Goal: Complete application form

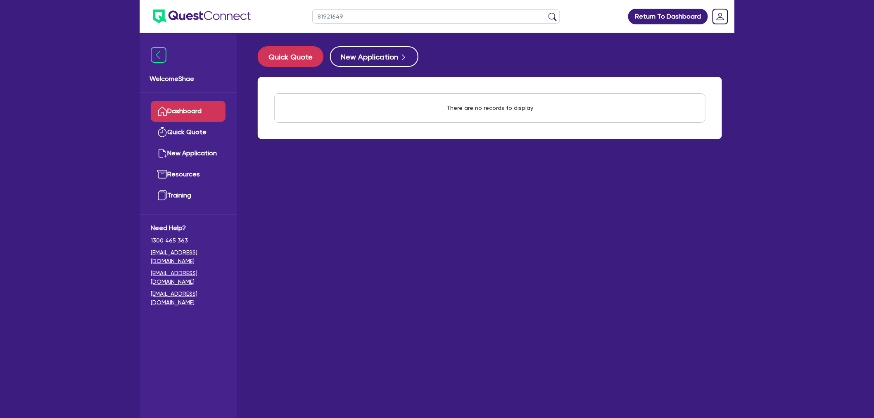
drag, startPoint x: 352, startPoint y: 17, endPoint x: 252, endPoint y: 12, distance: 100.1
click at [252, 12] on header "81921649 Return To Dashboard Edit Profile Logout" at bounding box center [437, 16] width 595 height 33
paste input "QF15348"
type input "QF15348"
click at [546, 12] on button "submit" at bounding box center [552, 18] width 13 height 12
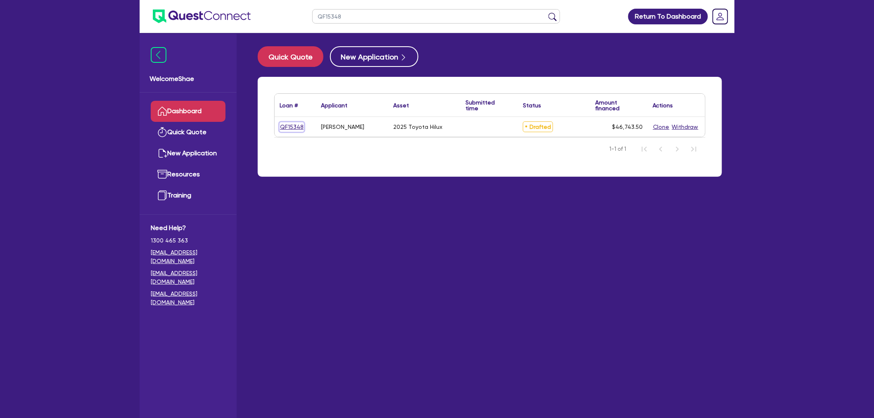
click at [290, 124] on link "QF15348" at bounding box center [292, 127] width 24 height 10
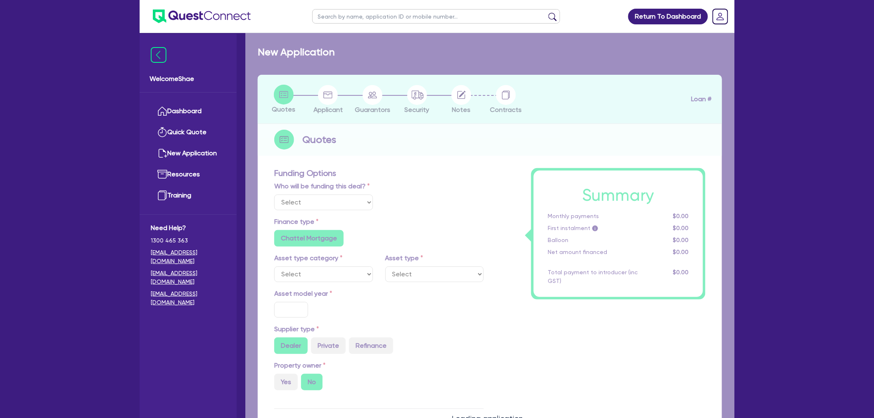
select select "Other"
select select "CARS_AND_LIGHT_TRUCKS"
type input "2025"
type input "45,000"
type input "6.5"
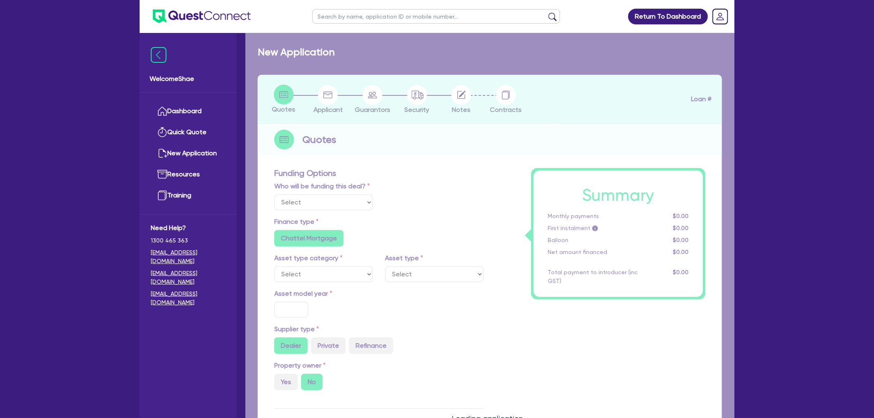
type input "3,038.33"
radio input "false"
type input "9"
radio input "false"
type input "990"
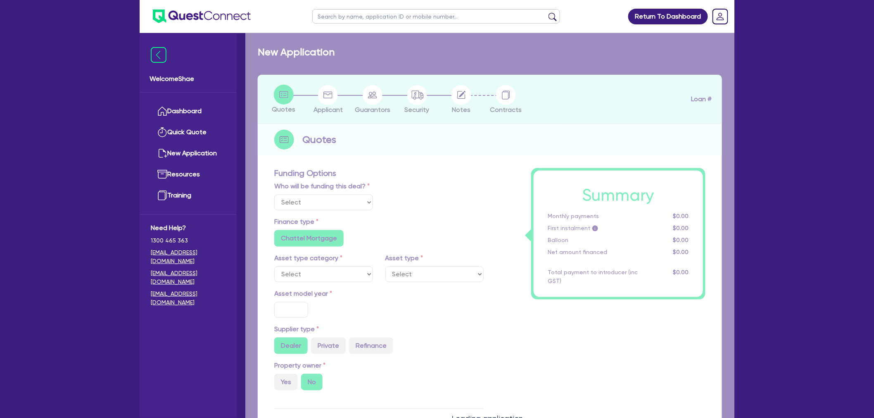
radio input "true"
select select "PASSENGER_VEHICLES"
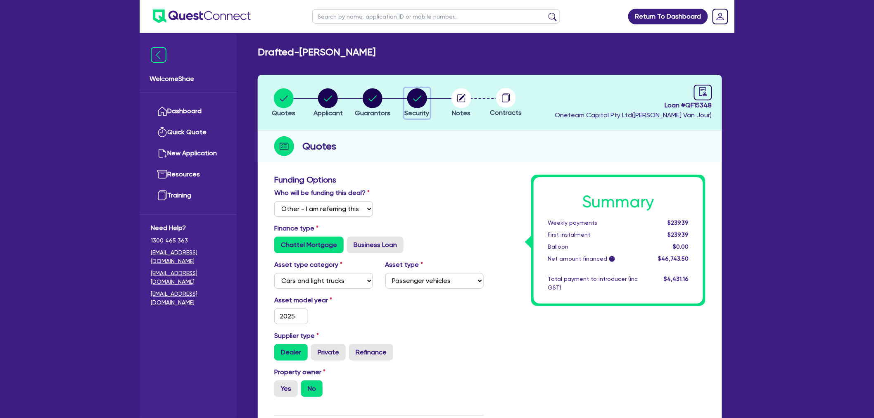
click at [414, 101] on circle "button" at bounding box center [417, 98] width 20 height 20
select select "CARS_AND_LIGHT_TRUCKS"
select select "PASSENGER_VEHICLES"
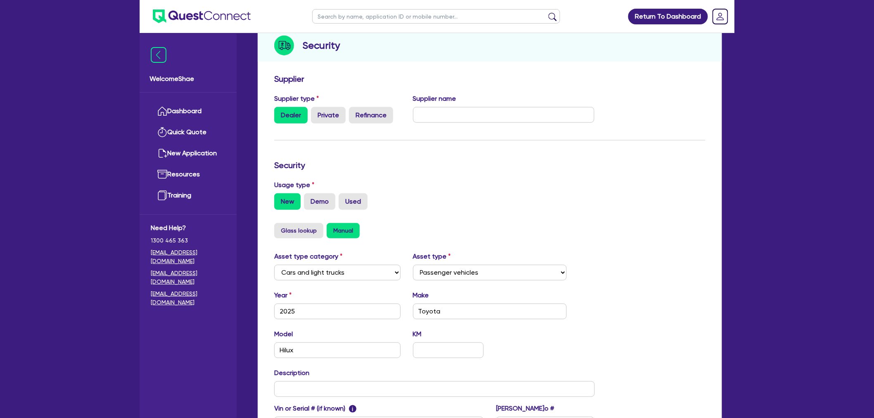
scroll to position [138, 0]
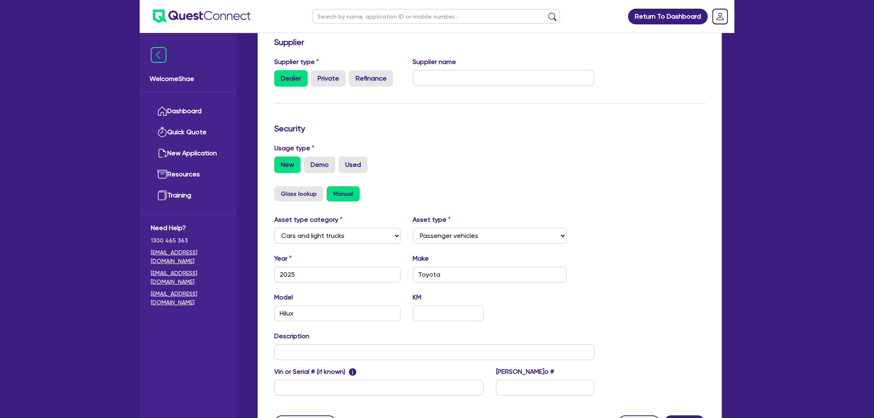
click at [43, 118] on div "Return To Dashboard Edit Profile Logout Welcome Shae Dashboard Quick Quote New …" at bounding box center [437, 180] width 874 height 636
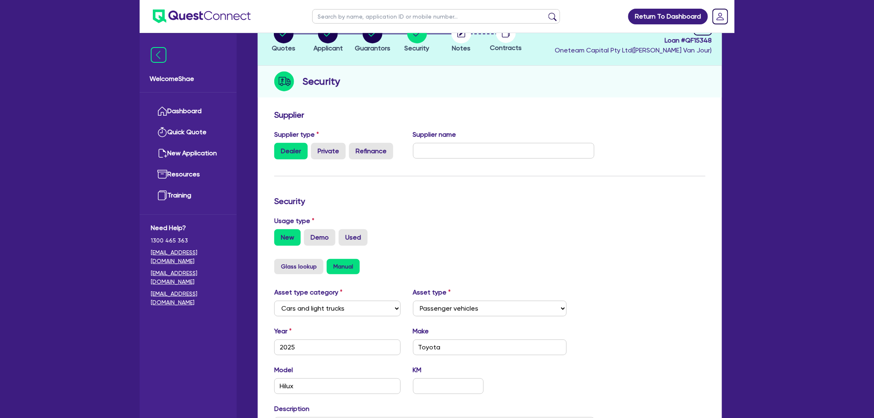
scroll to position [0, 0]
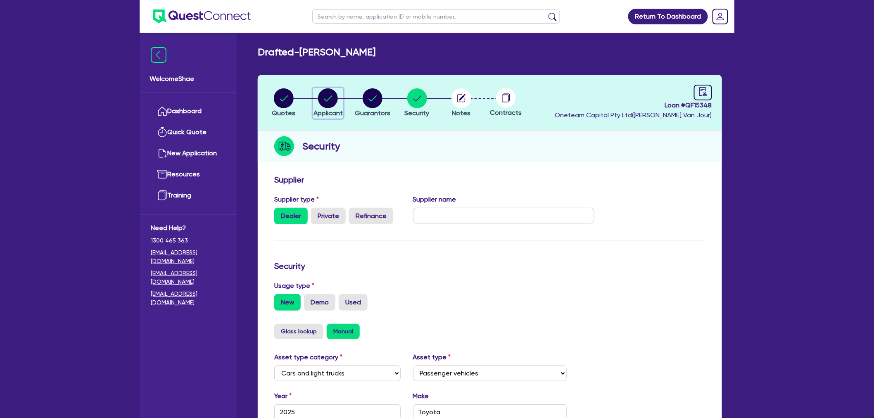
drag, startPoint x: 339, startPoint y: 100, endPoint x: 345, endPoint y: 174, distance: 73.8
click at [338, 100] on div "button" at bounding box center [328, 98] width 29 height 20
select select "SOLE_TRADER"
select select "BUILDING_CONSTRUCTION"
select select "TRADES_SERVICES_CONSUMERS"
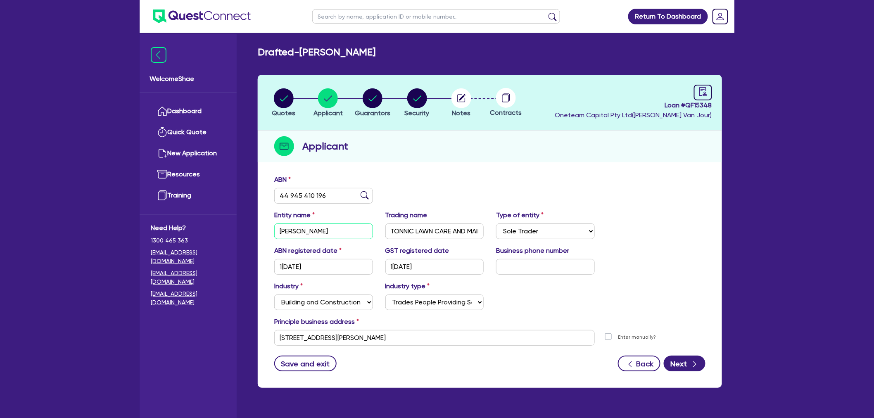
click at [320, 231] on input "[PERSON_NAME]" at bounding box center [323, 232] width 99 height 16
drag, startPoint x: 417, startPoint y: 336, endPoint x: 224, endPoint y: 332, distance: 192.6
click at [253, 341] on div "Quotes Applicant [GEOGRAPHIC_DATA] Security Notes Contracts Loan # QF15348 Onet…" at bounding box center [490, 236] width 477 height 323
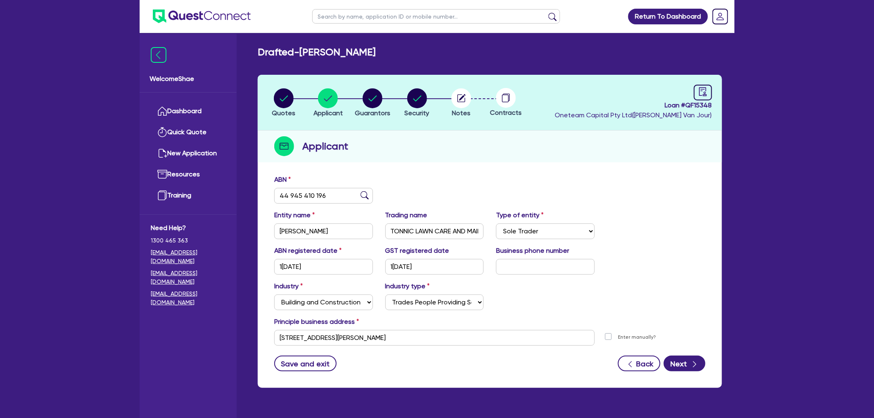
click at [13, 185] on div "Return To Dashboard Edit Profile Logout Welcome Shae Dashboard Quick Quote New …" at bounding box center [437, 225] width 874 height 451
click at [360, 18] on input "text" at bounding box center [436, 16] width 248 height 14
click at [468, 100] on circle "button" at bounding box center [462, 98] width 20 height 20
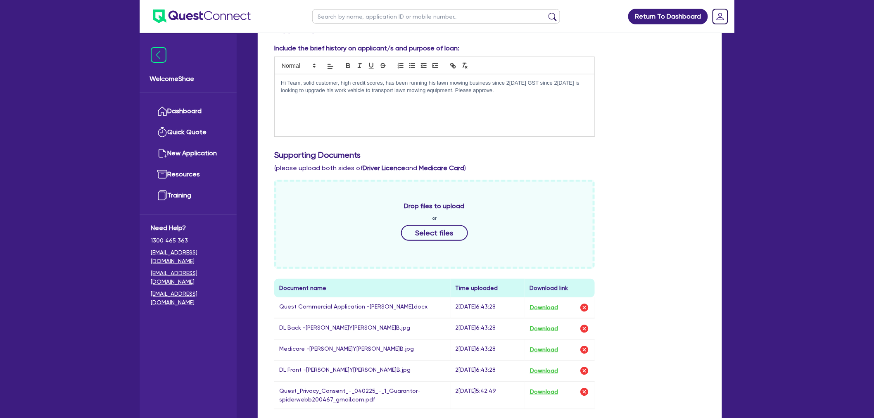
scroll to position [183, 0]
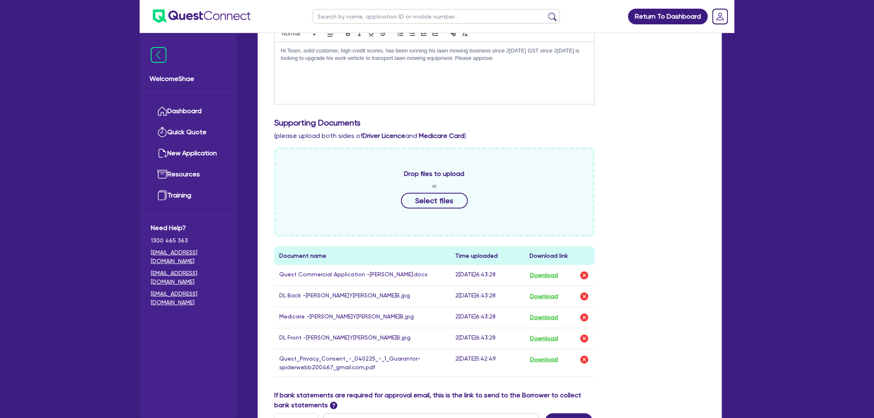
click at [439, 191] on div "Drop files to upload or Select files" at bounding box center [434, 192] width 321 height 89
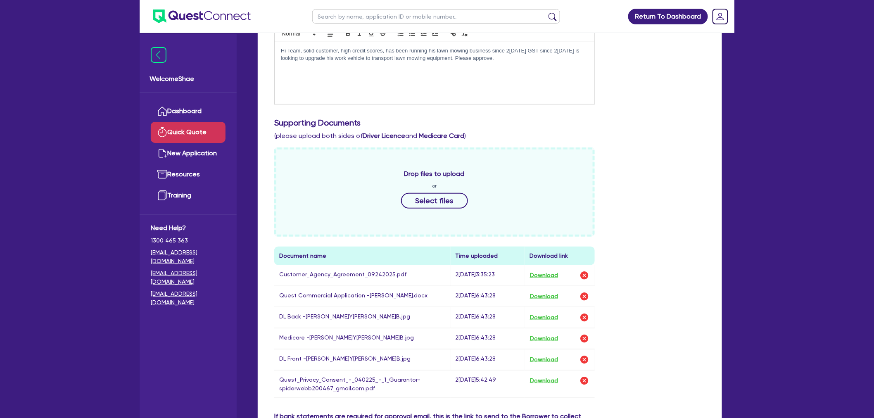
drag, startPoint x: 32, startPoint y: 187, endPoint x: 156, endPoint y: 126, distance: 138.2
click at [34, 185] on div "Return To Dashboard Edit Profile Logout Welcome Shae Dashboard Quick Quote New …" at bounding box center [437, 215] width 874 height 796
click at [328, 19] on input "text" at bounding box center [436, 16] width 248 height 14
paste input "QF15396"
type input "QF15396"
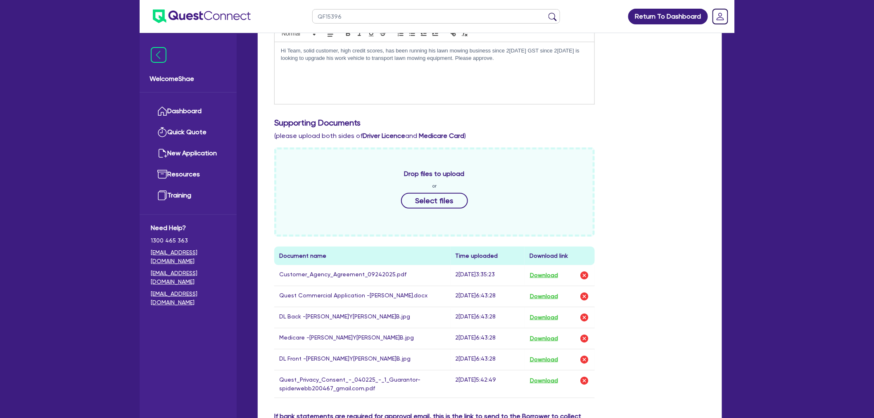
click button "submit" at bounding box center [552, 18] width 13 height 12
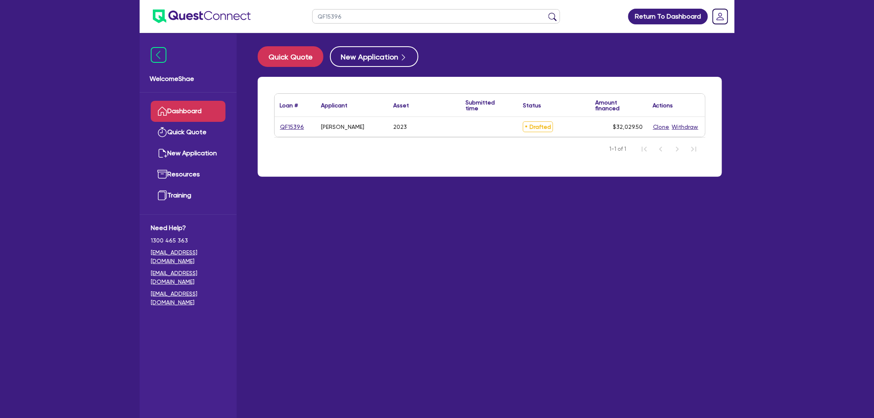
click at [297, 126] on link "QF15396" at bounding box center [292, 127] width 25 height 10
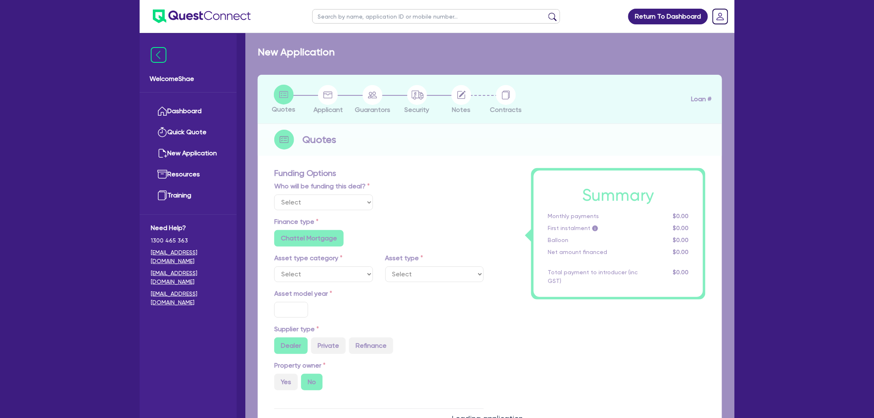
select select "Other"
select select "CARS_AND_LIGHT_TRUCKS"
type input "2023"
type input "30,000"
type input "35"
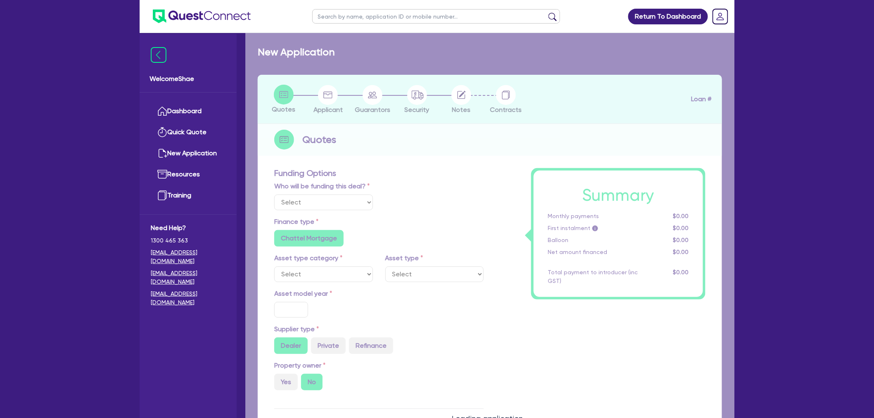
type input "10,500"
radio input "false"
type input "8.99"
radio input "false"
type input "1,250"
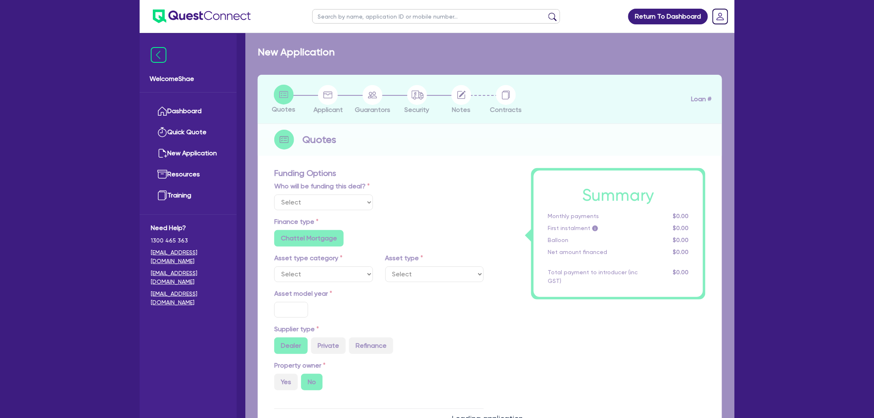
radio input "true"
select select "PASSENGER_VEHICLES"
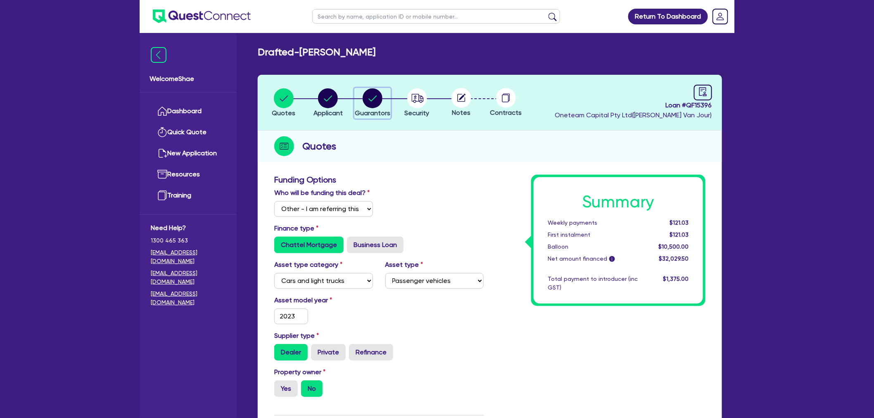
drag, startPoint x: 374, startPoint y: 98, endPoint x: 321, endPoint y: 131, distance: 62.4
click at [374, 98] on icon "button" at bounding box center [373, 98] width 8 height 6
select select "MRS"
select select "VIC"
select select "MARRIED"
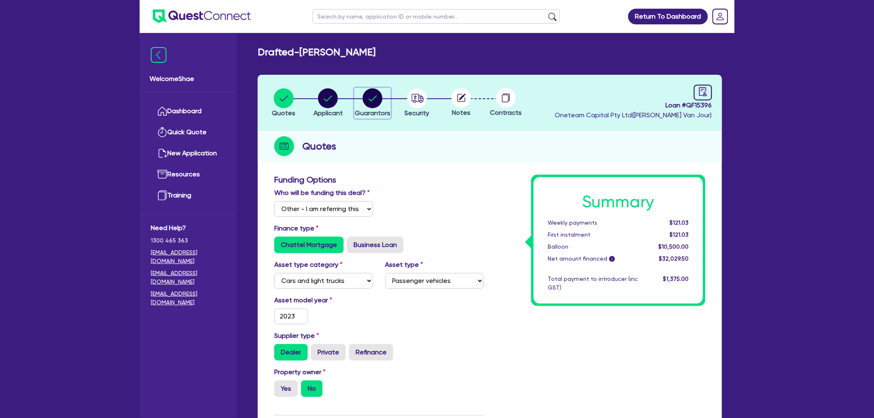
select select "CASH"
select select "PROPERTY"
select select "VEHICLE_LOAN"
select select "MORTGAGE"
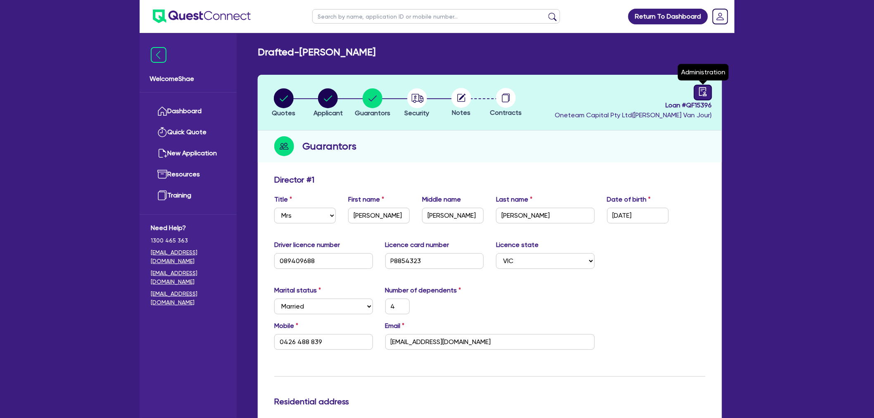
click at [705, 95] on icon "audit" at bounding box center [703, 91] width 9 height 9
select select "DRAFTED_NEW"
select select "Other"
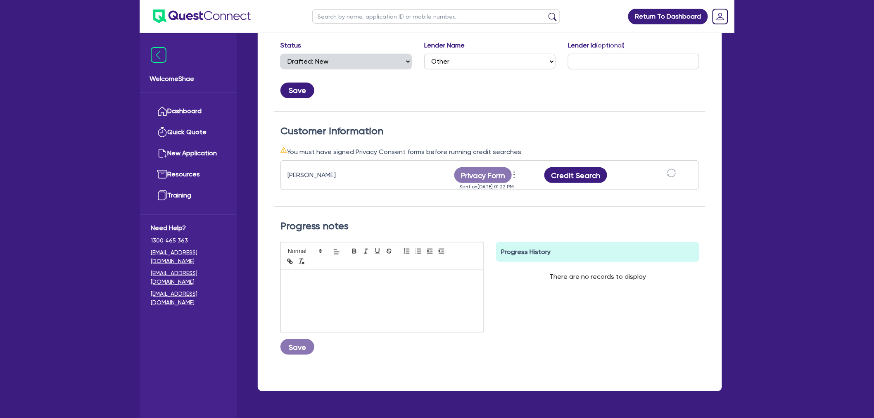
scroll to position [179, 0]
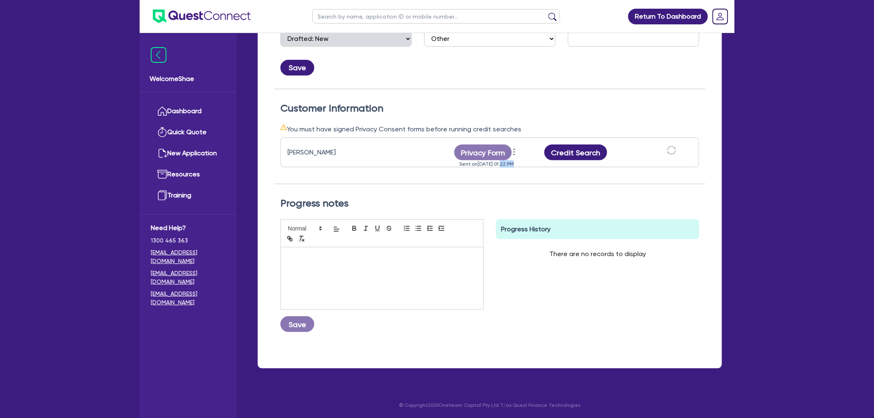
drag, startPoint x: 493, startPoint y: 165, endPoint x: 543, endPoint y: 165, distance: 49.6
click at [543, 165] on div "[PERSON_NAME] Privacy Form View log Send reminder Send new privacy form Sent on…" at bounding box center [490, 153] width 419 height 30
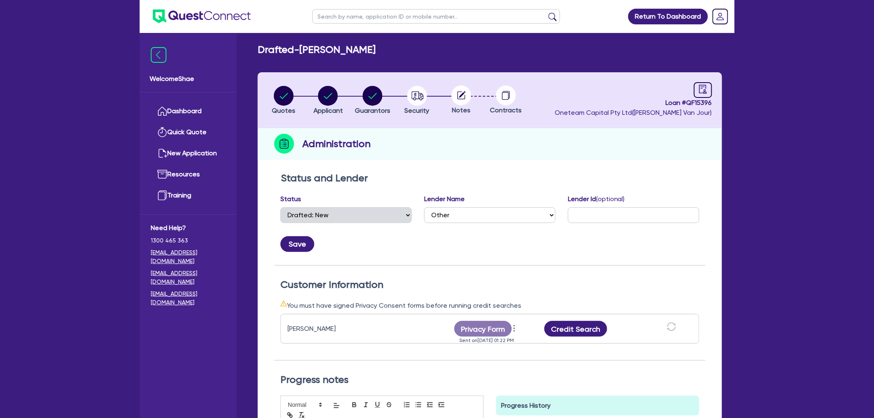
scroll to position [0, 0]
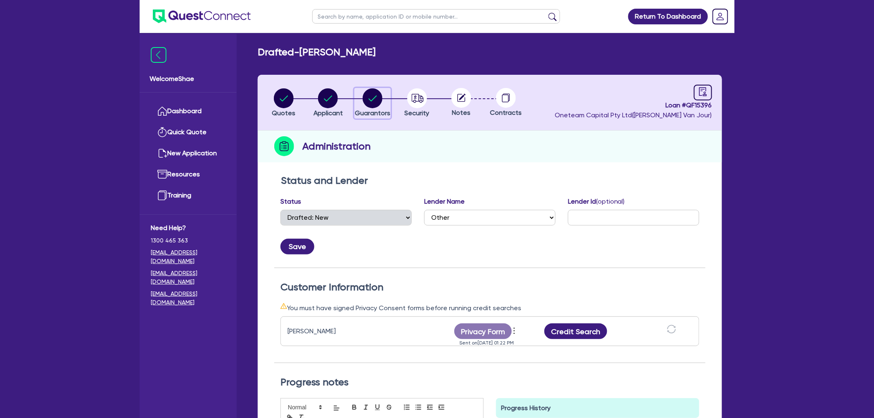
drag, startPoint x: 369, startPoint y: 100, endPoint x: 424, endPoint y: 154, distance: 76.8
click at [369, 100] on circle "button" at bounding box center [373, 98] width 20 height 20
select select "MRS"
select select "VIC"
select select "MARRIED"
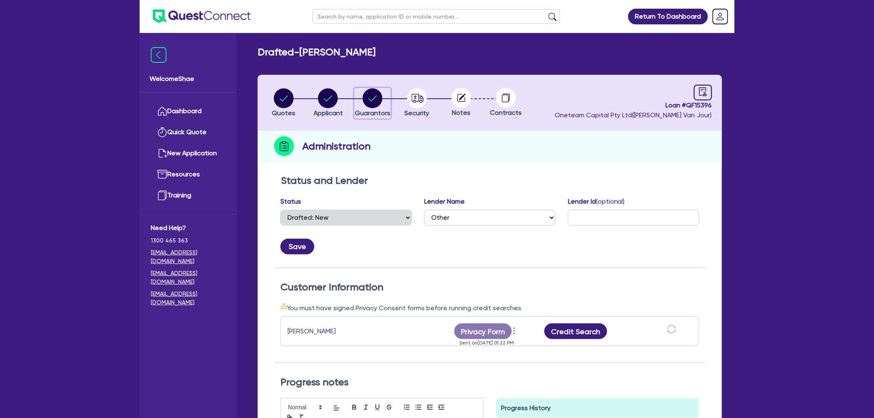
select select "CASH"
select select "PROPERTY"
select select "VEHICLE_LOAN"
select select "MORTGAGE"
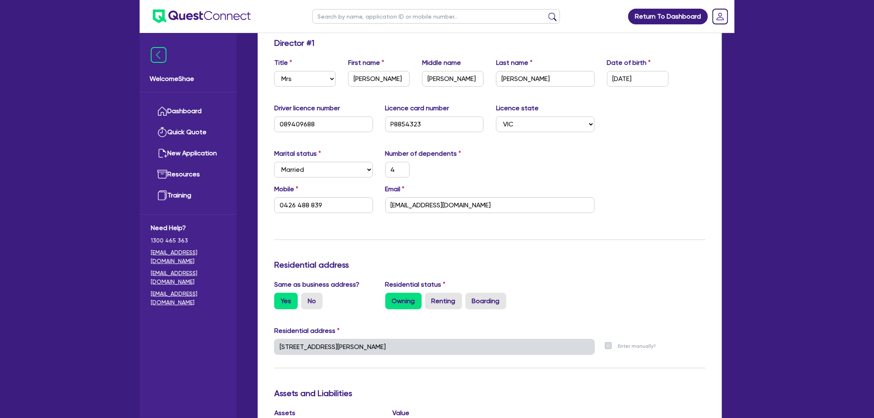
scroll to position [138, 0]
drag, startPoint x: 329, startPoint y: 205, endPoint x: 309, endPoint y: 204, distance: 19.9
click at [309, 204] on input "0426 488 839" at bounding box center [323, 205] width 99 height 16
click at [383, 18] on input "text" at bounding box center [436, 16] width 248 height 14
type input "[PERSON_NAME]u"
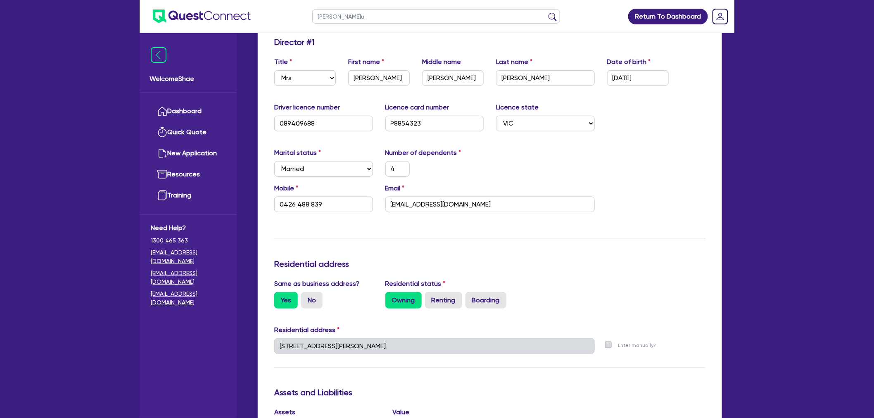
click button "submit" at bounding box center [552, 18] width 13 height 12
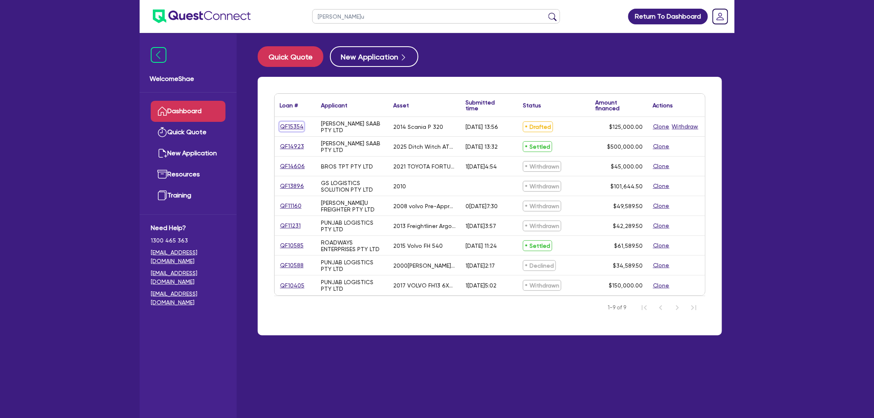
click at [302, 126] on link "QF15354" at bounding box center [292, 127] width 24 height 10
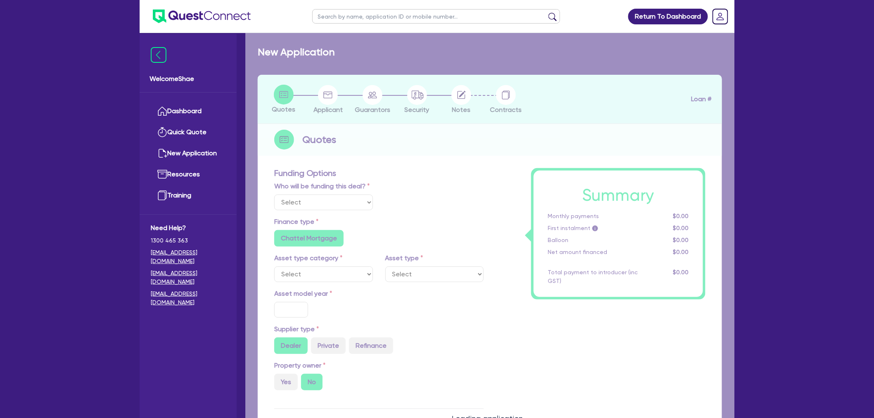
select select "Other"
select select "PRIMARY_ASSETS"
type input "2014"
radio input "true"
type input "125,000"
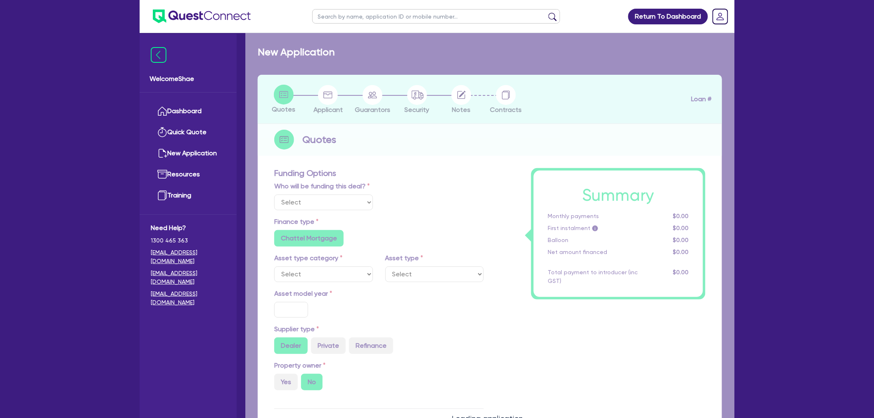
type input "5"
type input "6,250"
type input "9.75"
radio input "false"
type input "1,200"
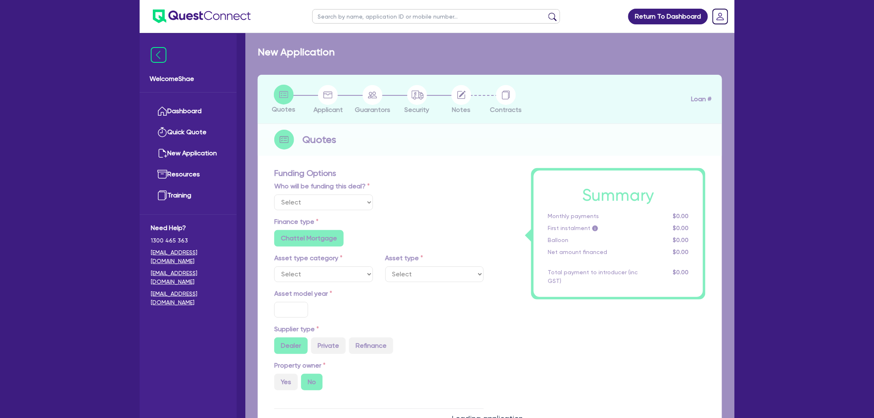
radio input "false"
select select "HEAVY_TRUCKS"
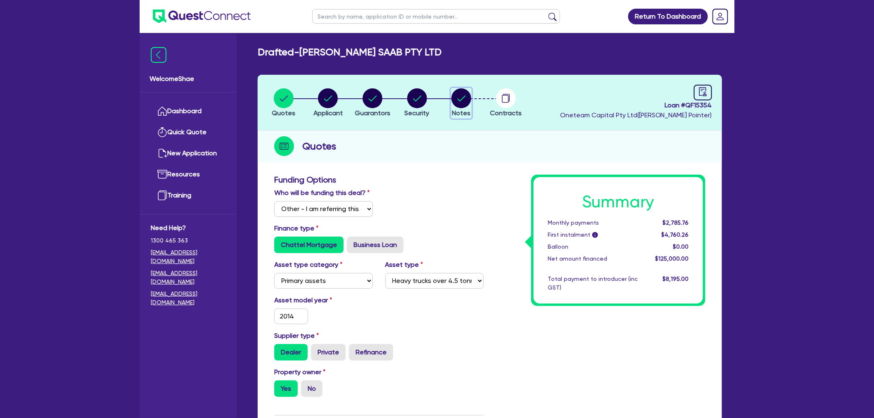
click at [468, 97] on circle "button" at bounding box center [462, 98] width 20 height 20
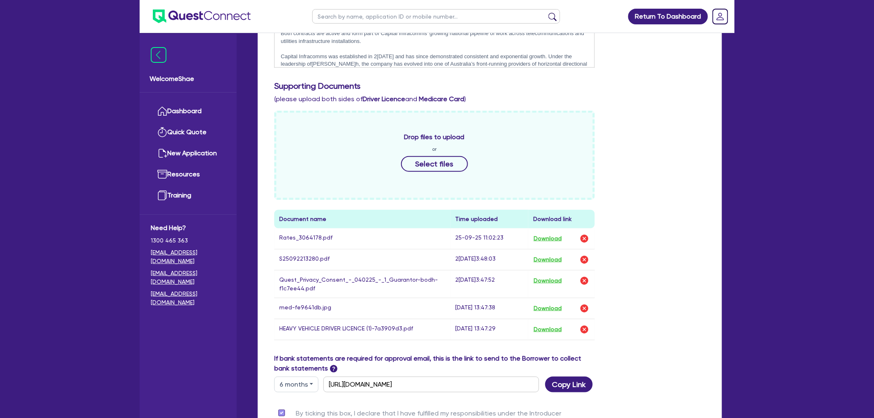
scroll to position [275, 0]
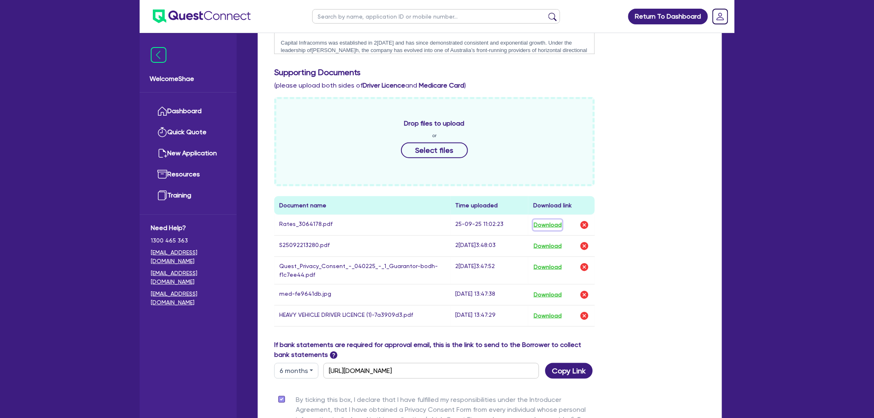
click at [545, 225] on button "Download" at bounding box center [547, 225] width 29 height 11
click at [69, 229] on div "Return To Dashboard Edit Profile Logout Welcome Shae Dashboard Quick Quote New …" at bounding box center [437, 133] width 874 height 816
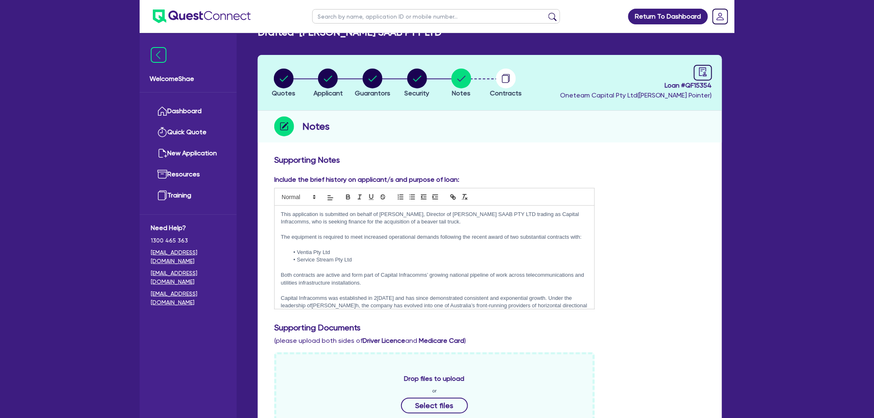
scroll to position [0, 0]
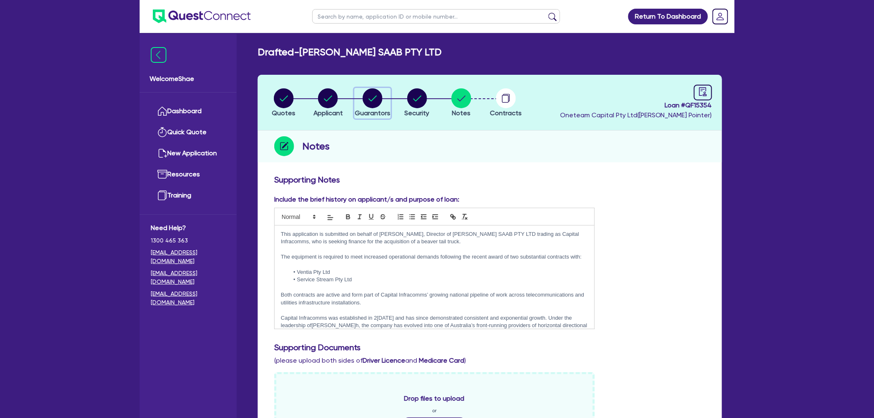
click at [369, 107] on circle "button" at bounding box center [373, 98] width 20 height 20
select select "MR"
select select "ACT"
select select "MARRIED"
select select "CASH"
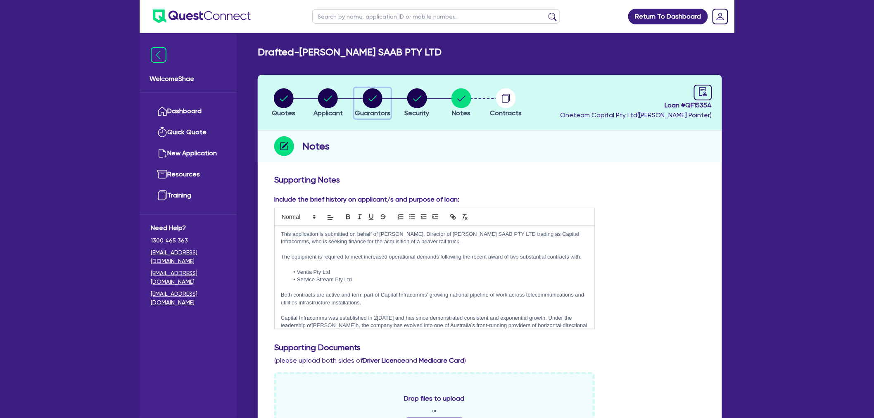
select select "VEHICLE"
select select "TRUCK"
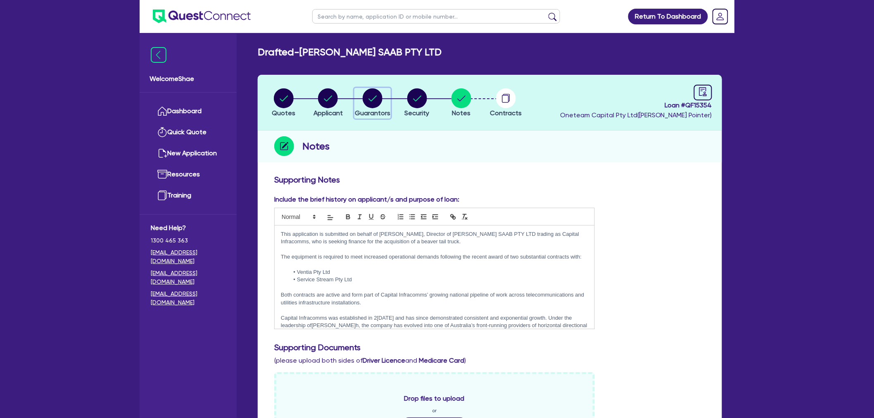
select select "EQUIPMENT"
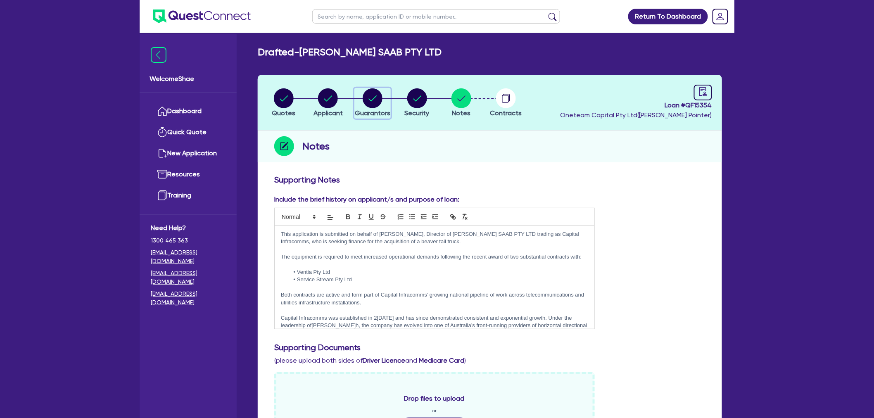
select select "PROPERTY"
select select "EQUIPMENT_LOAN"
select select "MORTGAGE"
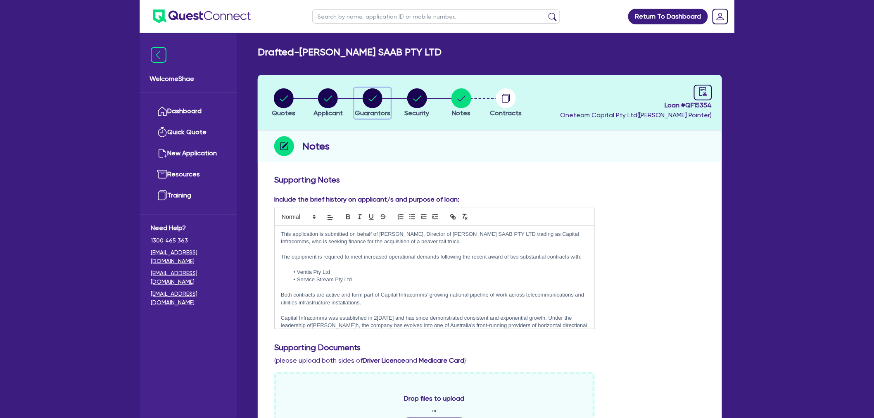
select select "MORTGAGE"
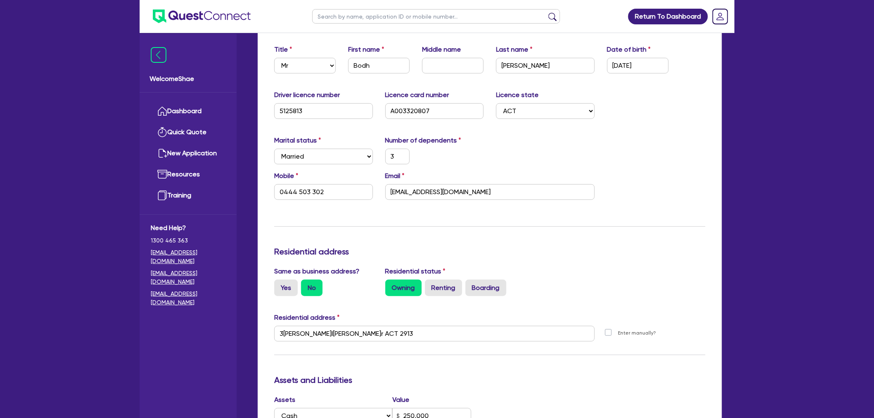
scroll to position [138, 0]
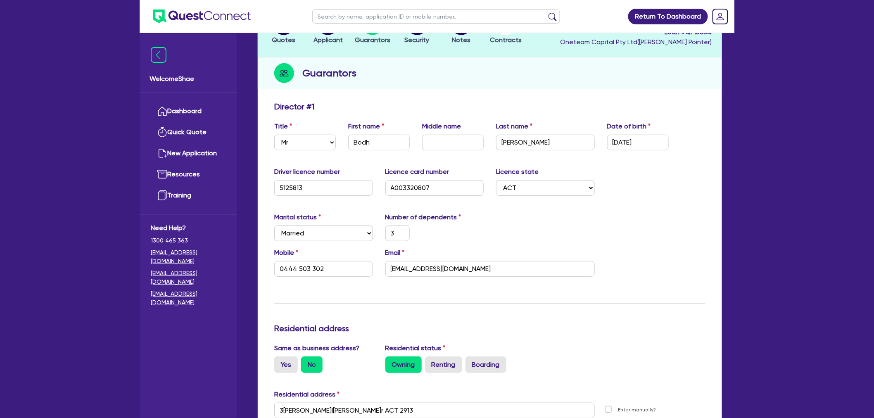
scroll to position [0, 0]
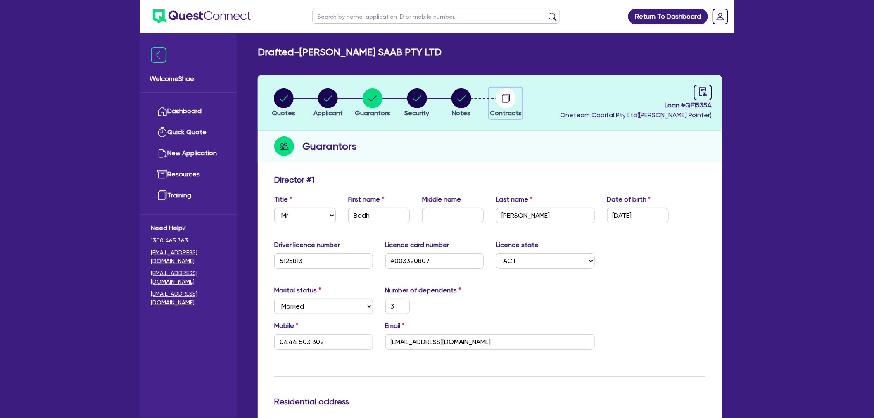
drag, startPoint x: 500, startPoint y: 98, endPoint x: 501, endPoint y: 102, distance: 4.2
click at [501, 98] on circle "button" at bounding box center [506, 98] width 20 height 20
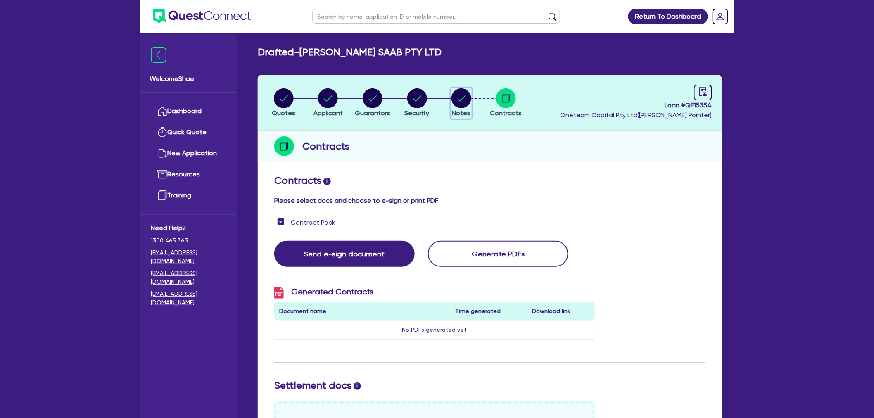
click at [469, 90] on icon "button" at bounding box center [462, 98] width 20 height 20
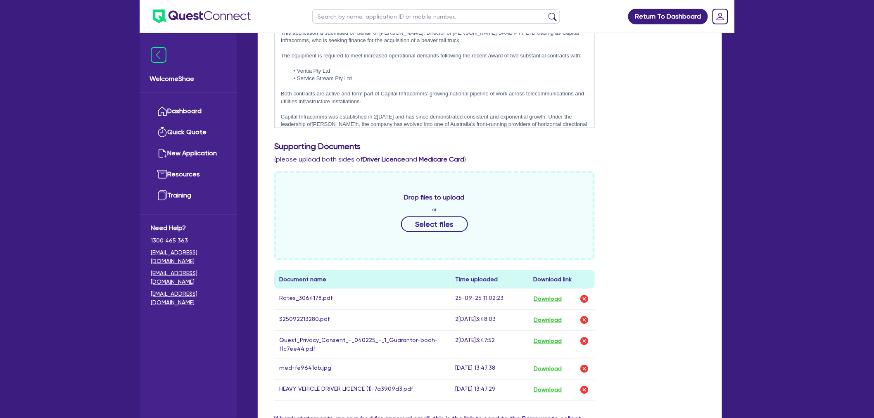
scroll to position [229, 0]
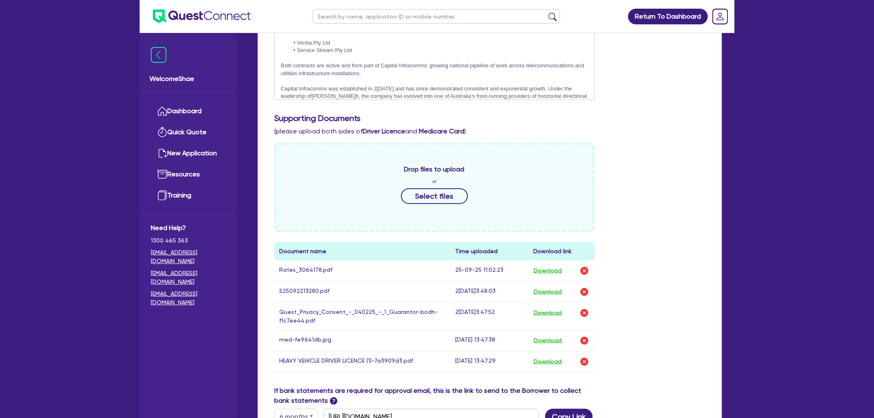
drag, startPoint x: 68, startPoint y: 286, endPoint x: 105, endPoint y: 280, distance: 37.0
click at [68, 286] on div "Return To Dashboard Edit Profile Logout Welcome Shae Dashboard Quick Quote New …" at bounding box center [437, 179] width 874 height 816
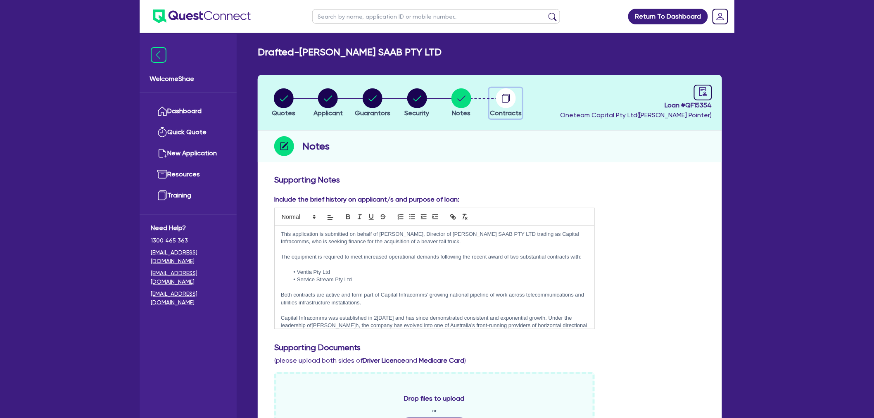
click at [509, 105] on circle "button" at bounding box center [506, 98] width 20 height 20
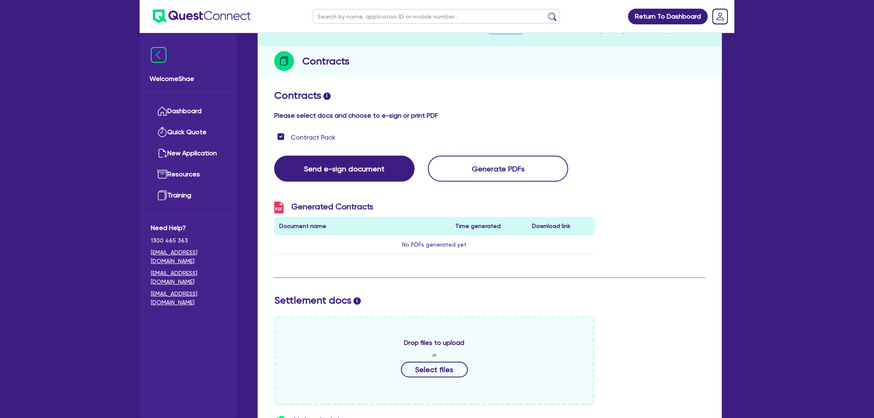
scroll to position [223, 0]
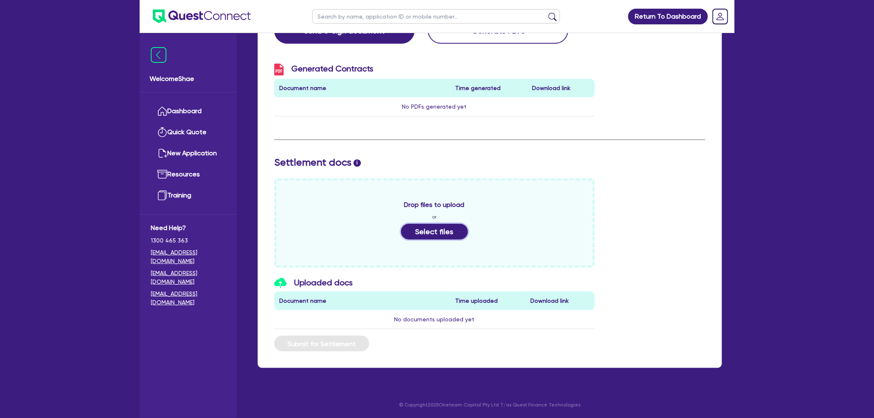
click at [456, 230] on button "Select files" at bounding box center [434, 232] width 67 height 16
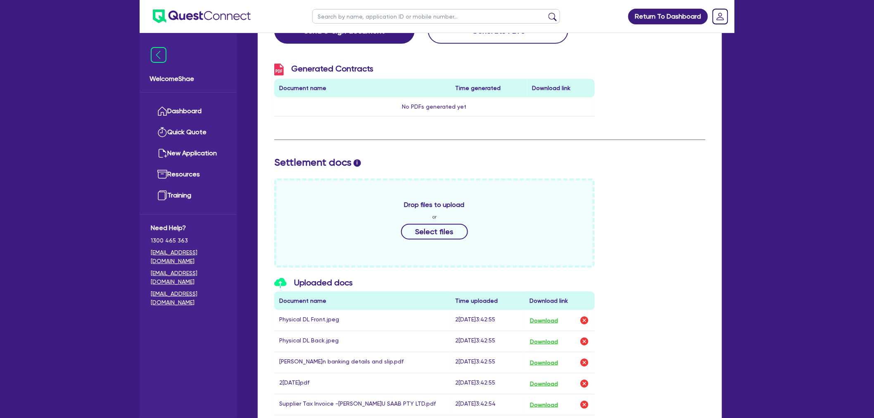
click at [86, 286] on div "Return To Dashboard Edit Profile Logout Welcome Shae Dashboard Quick Quote New …" at bounding box center [437, 151] width 874 height 749
